Goal: Task Accomplishment & Management: Use online tool/utility

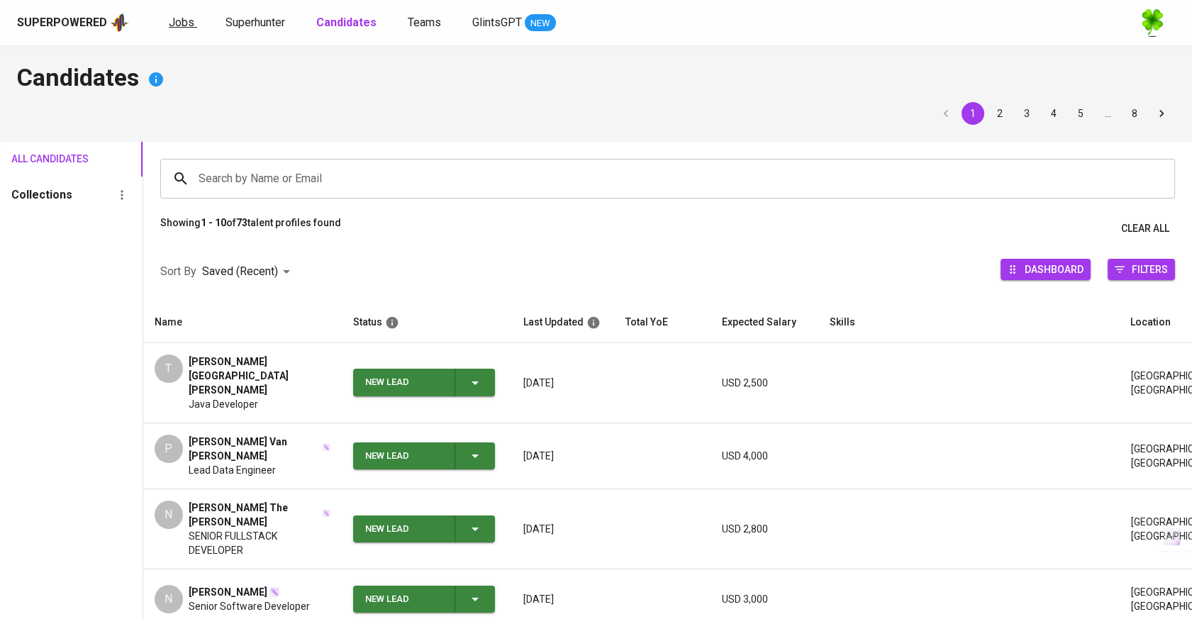
click at [187, 23] on span "Jobs" at bounding box center [182, 22] width 26 height 13
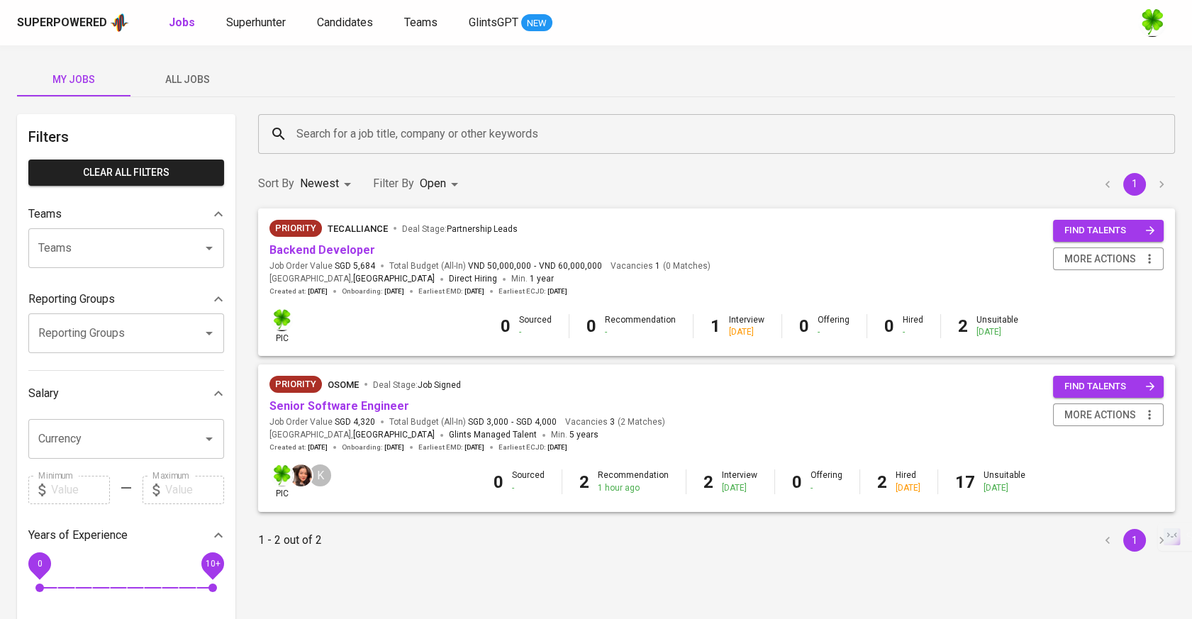
click at [186, 72] on span "All Jobs" at bounding box center [187, 80] width 96 height 18
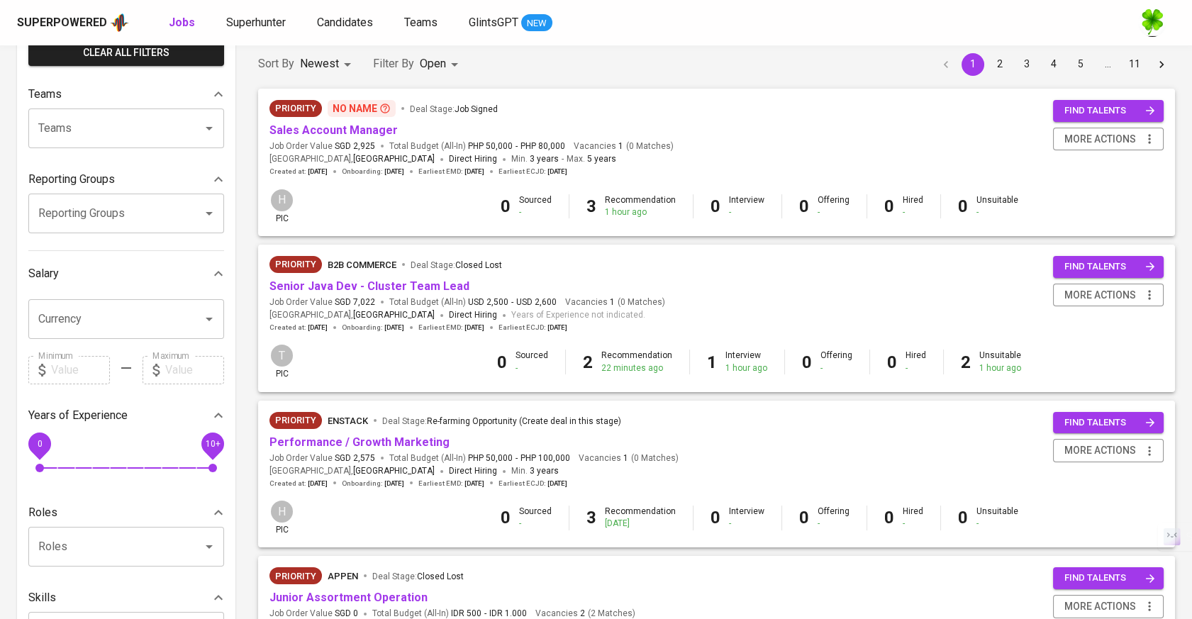
scroll to position [236, 0]
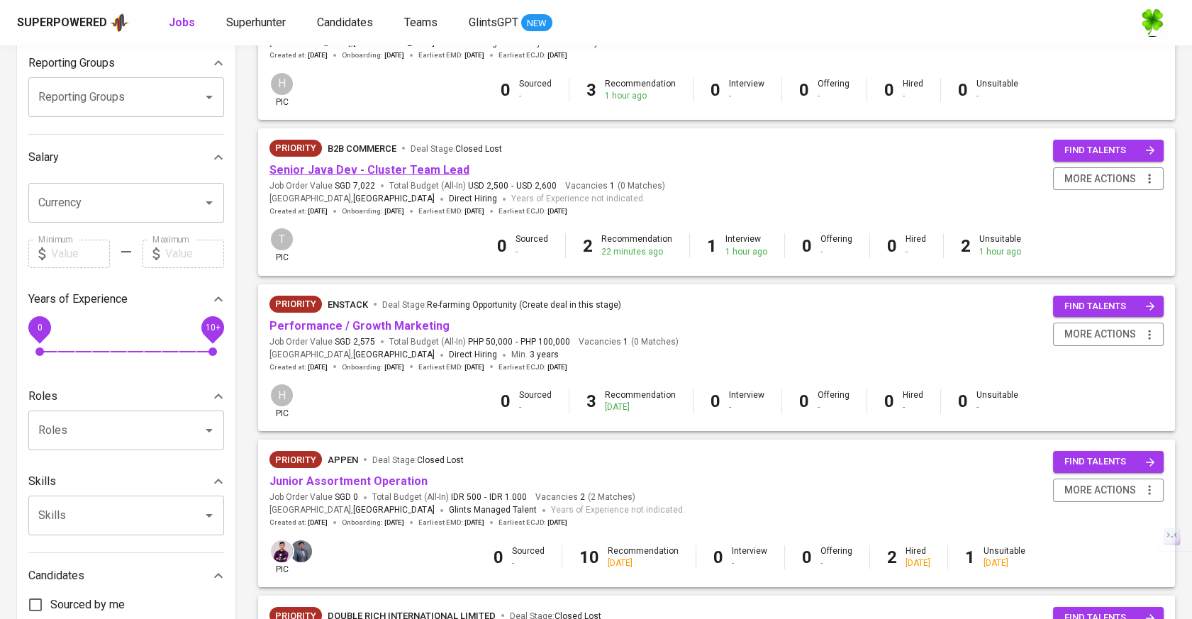
click at [392, 177] on link "Senior Java Dev - Cluster Team Lead" at bounding box center [369, 169] width 200 height 13
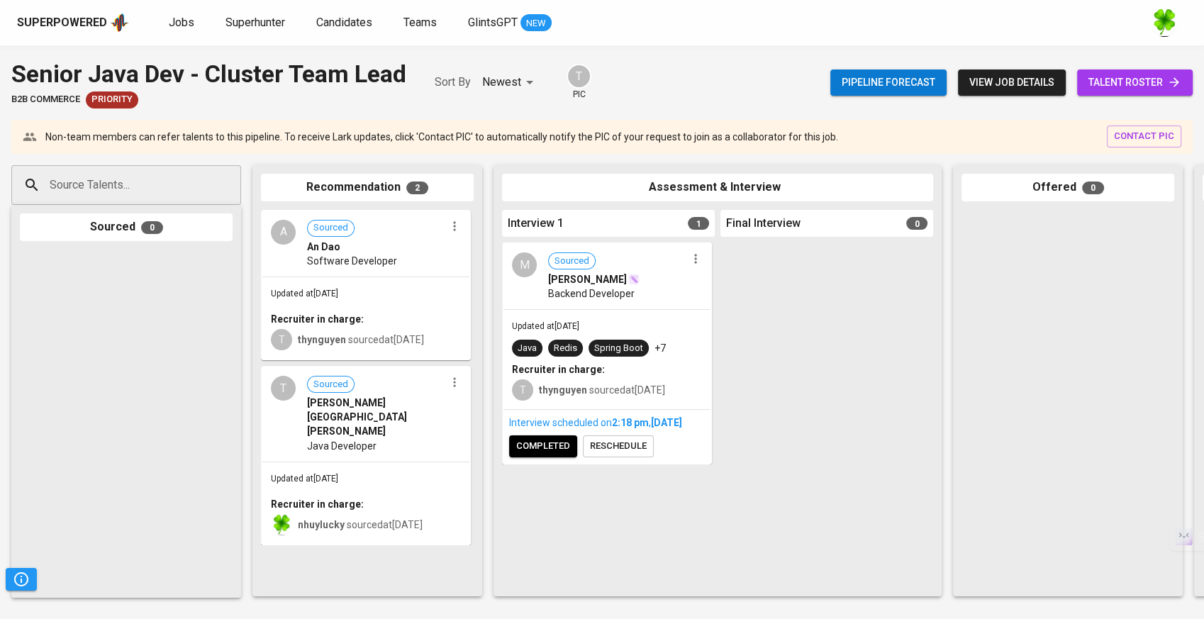
click at [382, 245] on div "An Dao" at bounding box center [376, 247] width 138 height 14
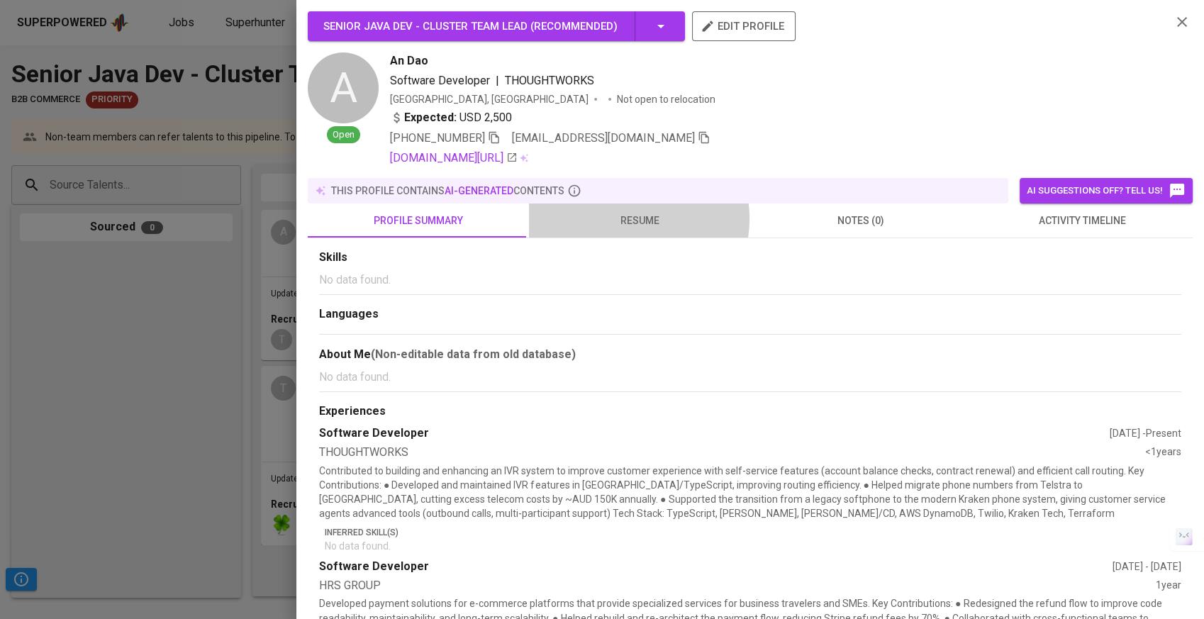
click at [626, 218] on span "resume" at bounding box center [639, 221] width 204 height 18
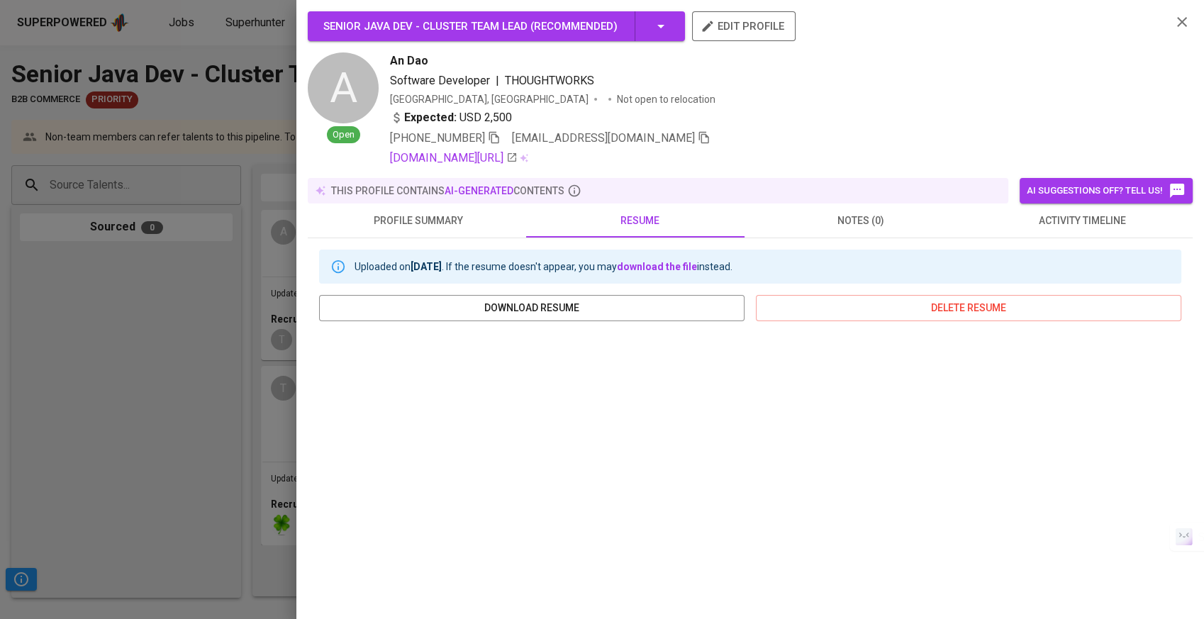
click at [1072, 230] on button "activity timeline" at bounding box center [1081, 220] width 221 height 34
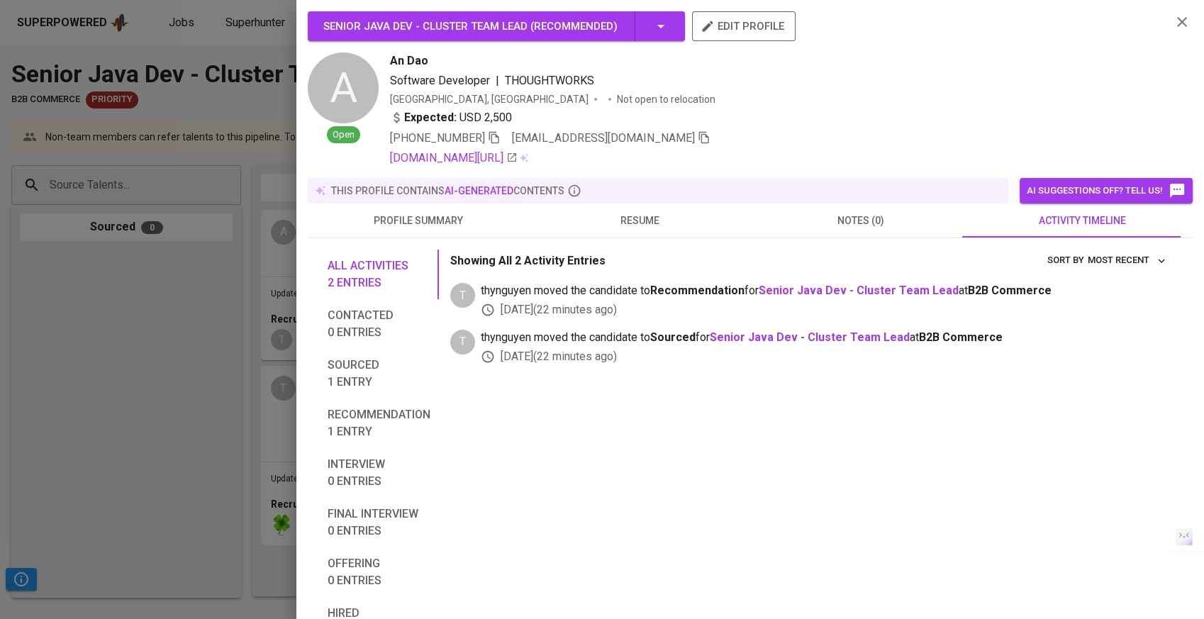
click at [666, 240] on div "All activities 2 entries Contacted 0 entries Sourced 1 entry Recommendation 1 e…" at bounding box center [750, 467] width 885 height 458
click at [666, 214] on span "resume" at bounding box center [639, 221] width 204 height 18
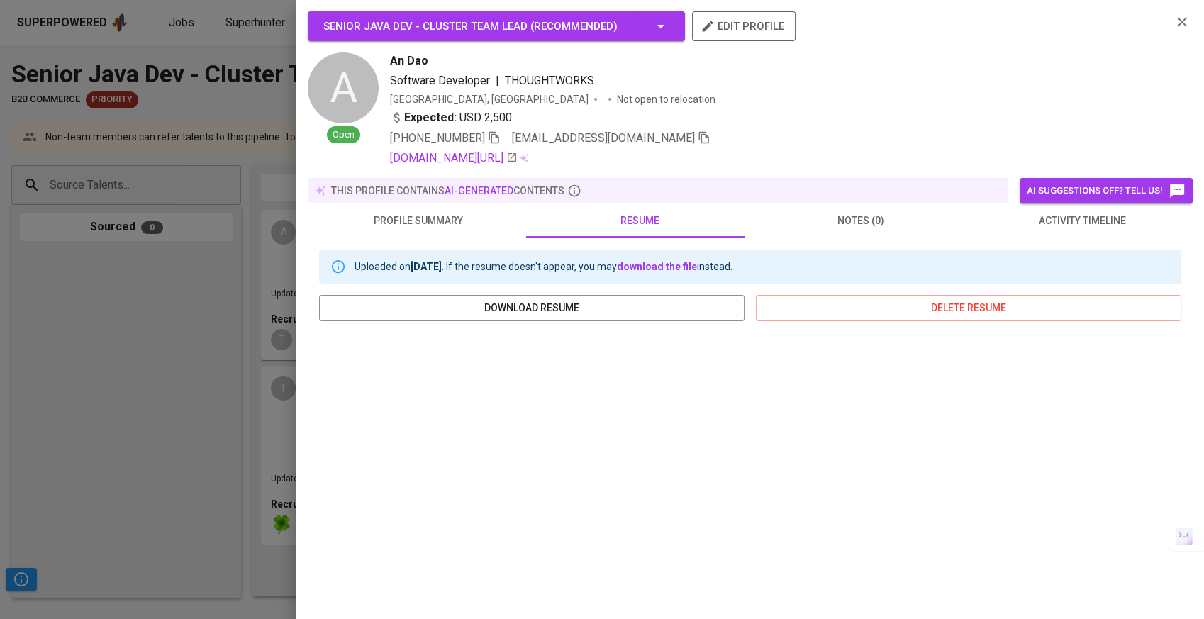
click at [90, 294] on div at bounding box center [602, 309] width 1204 height 619
